Goal: Information Seeking & Learning: Learn about a topic

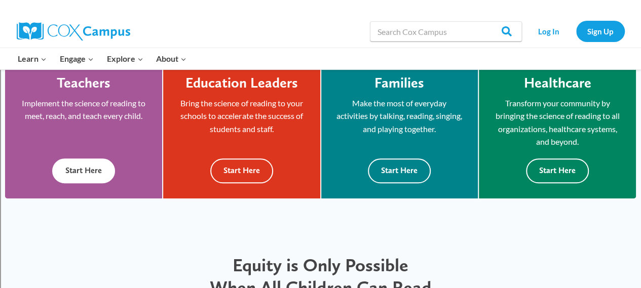
click at [117, 173] on div "Teachers Implement the science of reading to meet, reach, and teach every child…" at bounding box center [83, 129] width 127 height 109
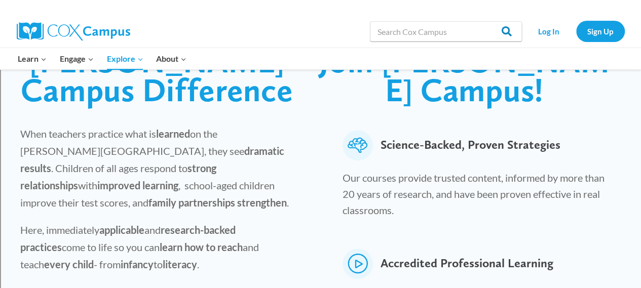
scroll to position [326, 0]
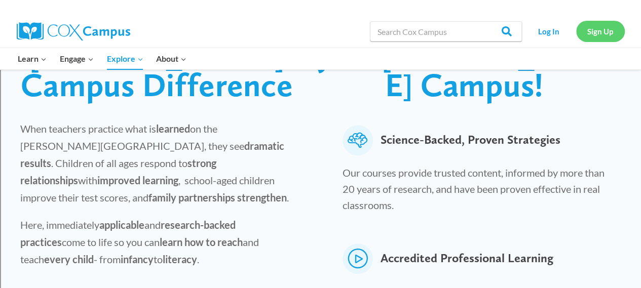
click at [599, 32] on link "Sign Up" at bounding box center [600, 31] width 49 height 21
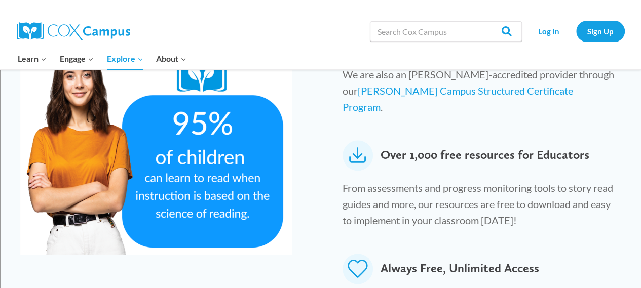
scroll to position [522, 0]
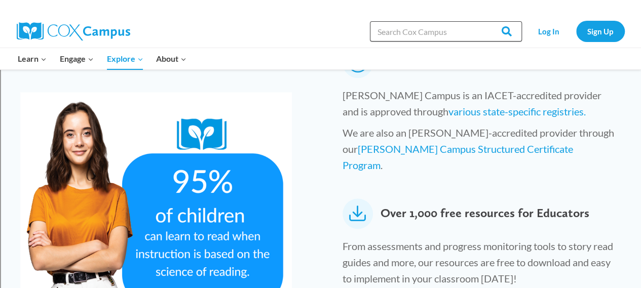
click at [422, 25] on input "Search in [URL][DOMAIN_NAME]" at bounding box center [446, 31] width 152 height 20
type input "dyslexia"
click at [483, 21] on input "Search" at bounding box center [503, 31] width 40 height 20
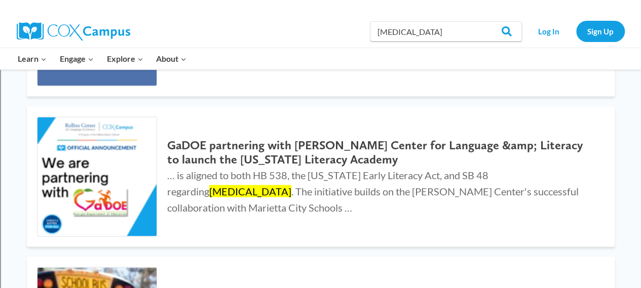
scroll to position [488, 0]
